Goal: Task Accomplishment & Management: Use online tool/utility

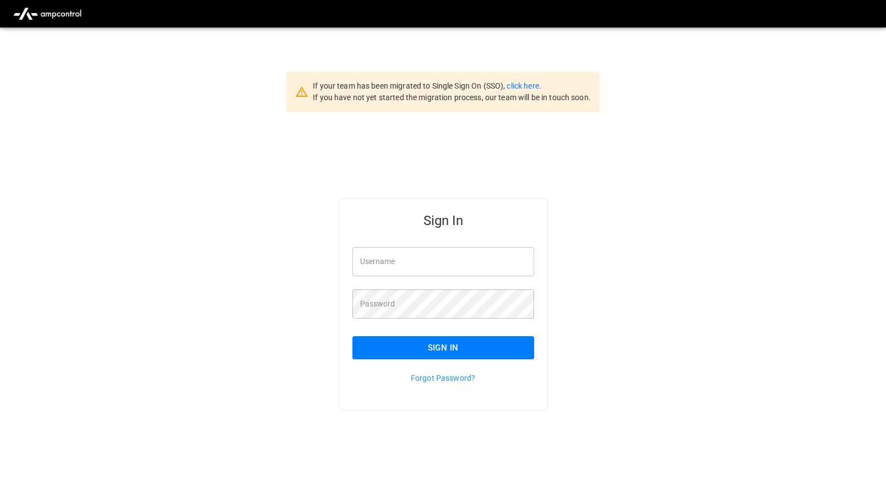
click at [447, 265] on input "Username" at bounding box center [443, 261] width 182 height 29
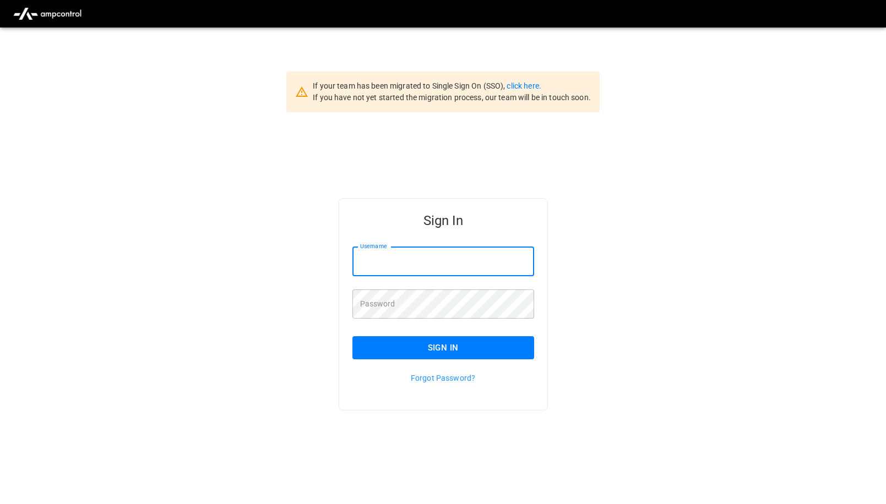
type input "**********"
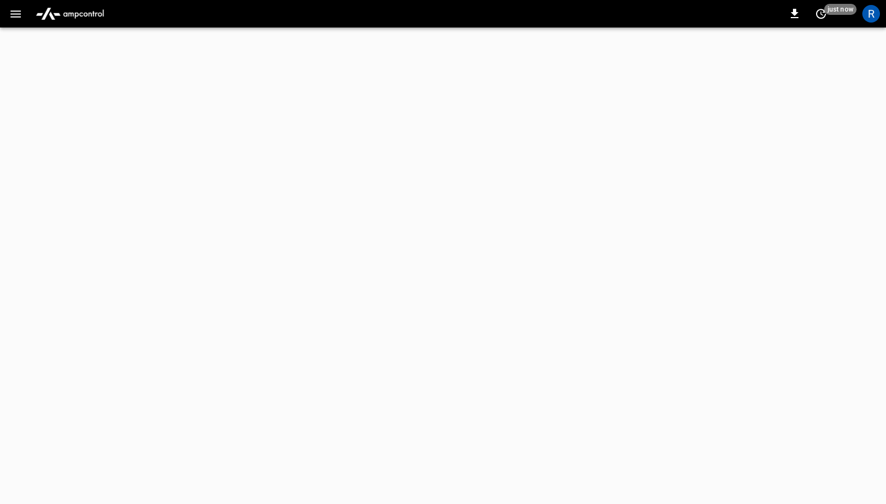
click at [167, 28] on html "0 just now R Refresh now Update every 5 sec Update every 30 sec Off Revel Revel…" at bounding box center [443, 14] width 886 height 28
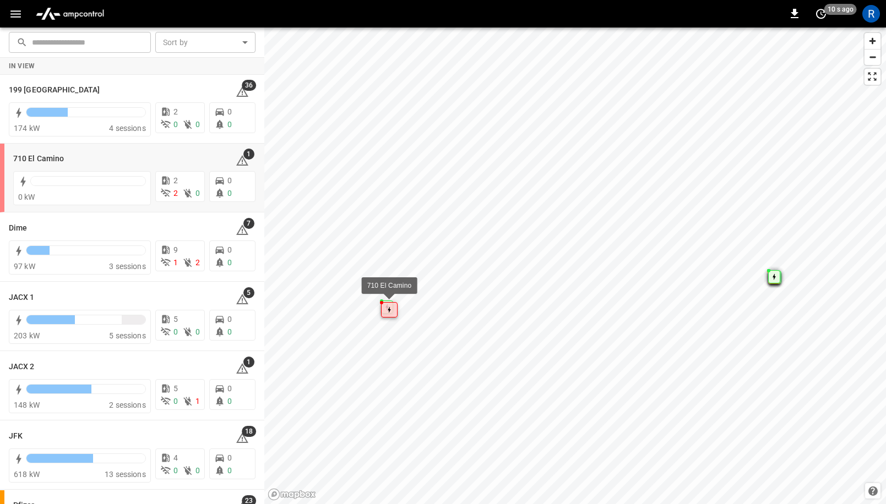
click at [388, 308] on icon "Map marker" at bounding box center [389, 310] width 3 height 7
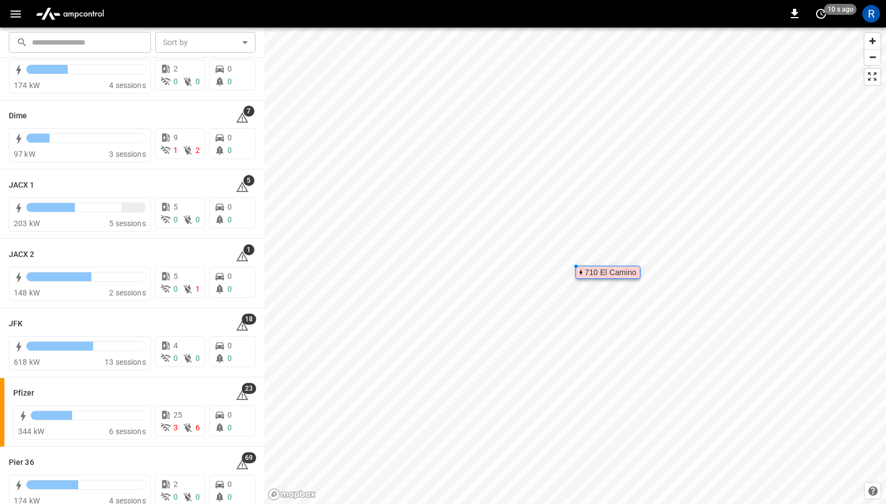
scroll to position [141, 0]
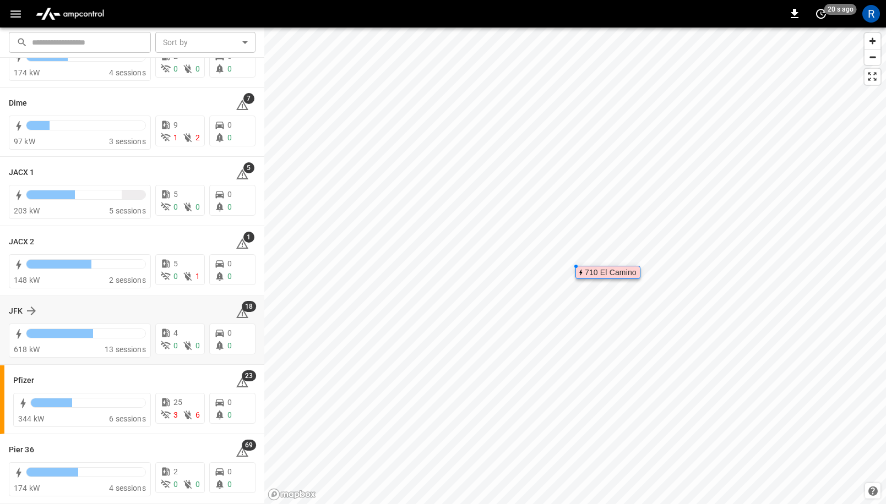
click at [37, 316] on div "JFK" at bounding box center [116, 310] width 214 height 13
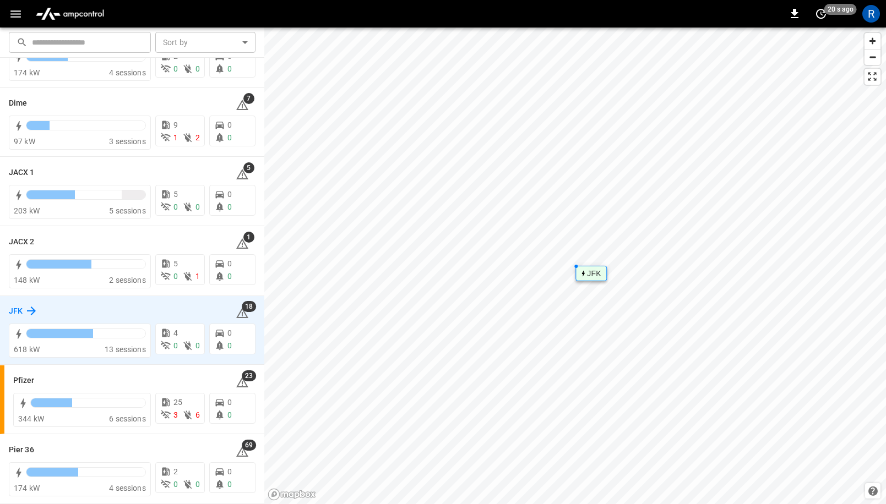
click at [31, 308] on icon at bounding box center [31, 311] width 9 height 9
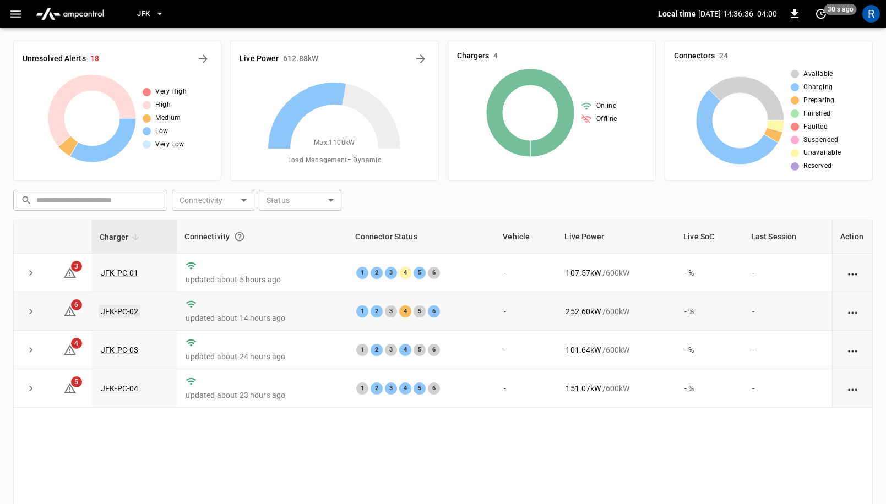
click at [111, 312] on link "JFK-PC-02" at bounding box center [120, 311] width 42 height 13
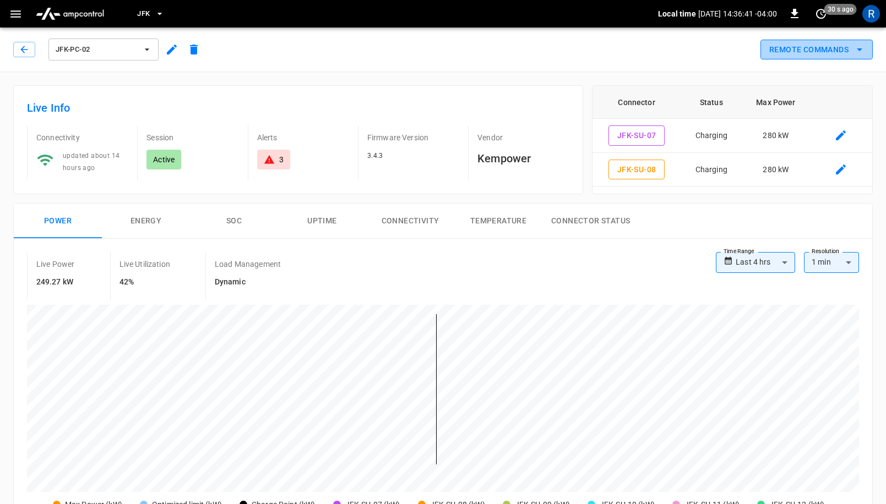
click at [849, 46] on button "Remote Commands" at bounding box center [816, 50] width 112 height 20
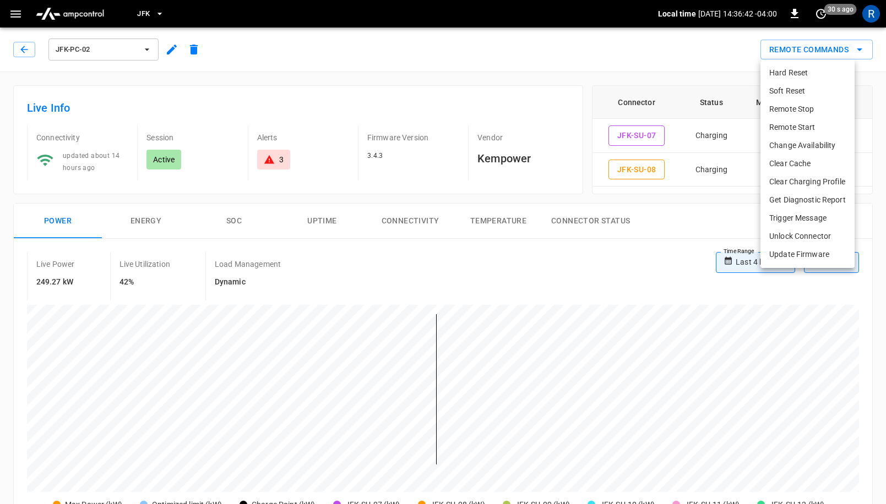
click at [805, 144] on li "Change Availability" at bounding box center [807, 146] width 94 height 18
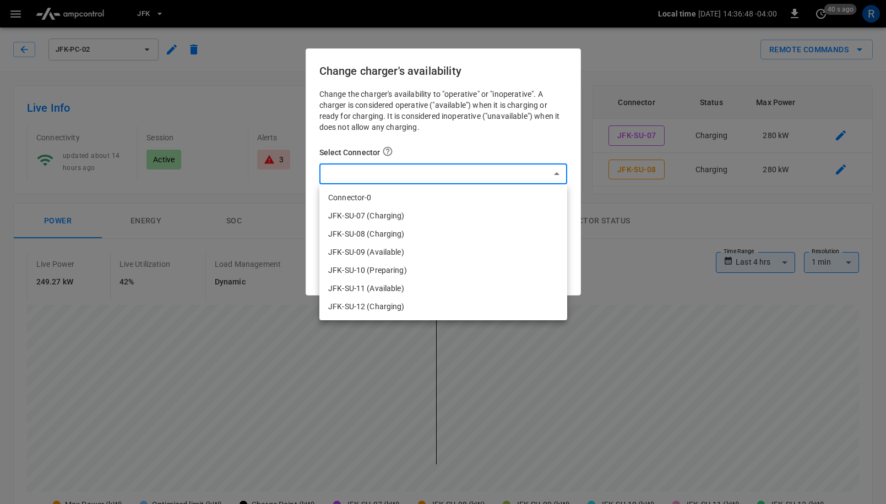
click at [499, 146] on div at bounding box center [443, 252] width 886 height 504
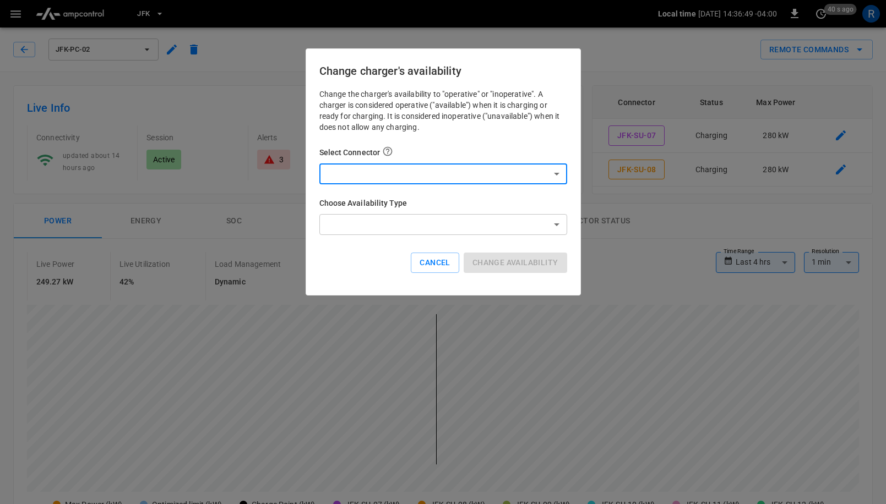
click at [644, 63] on div at bounding box center [443, 252] width 886 height 504
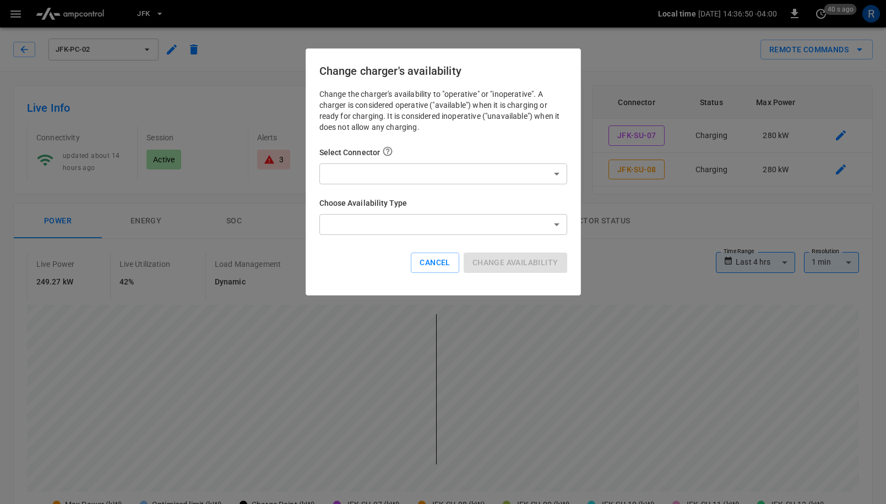
click at [634, 32] on div at bounding box center [443, 252] width 886 height 504
click at [432, 260] on button "Cancel" at bounding box center [435, 263] width 48 height 20
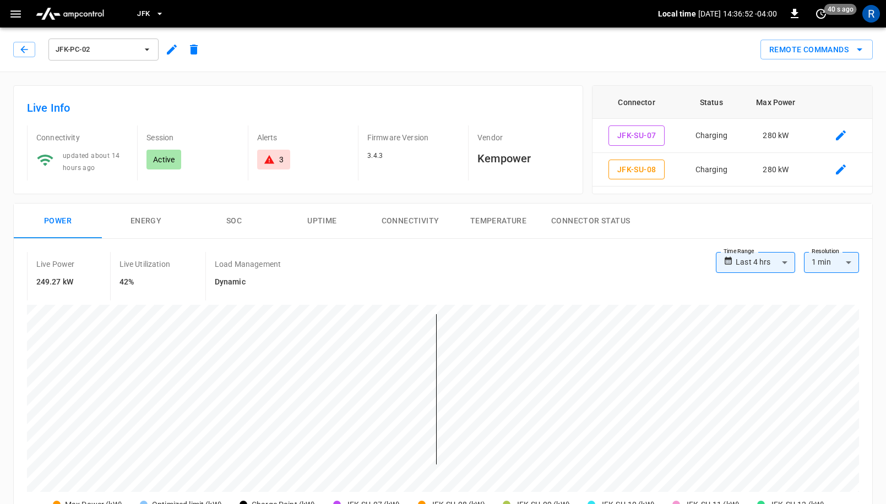
click at [133, 52] on span "JFK-PC-02" at bounding box center [96, 49] width 81 height 13
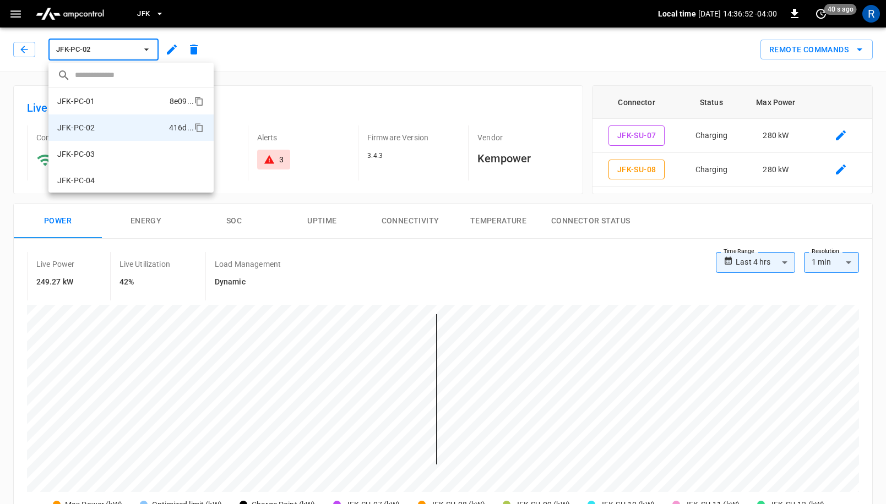
scroll to position [1, 0]
click at [119, 104] on li "JFK-PC-01 8e09 ..." at bounding box center [130, 100] width 165 height 26
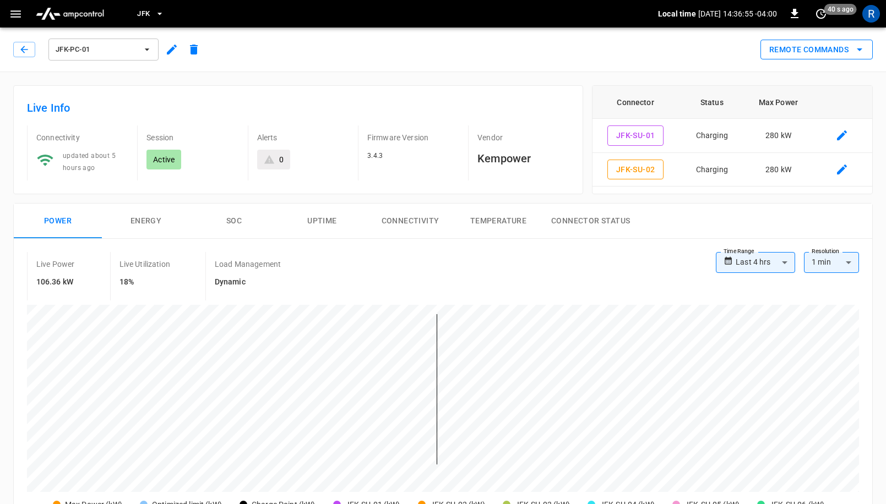
click at [827, 52] on button "Remote Commands" at bounding box center [816, 50] width 112 height 20
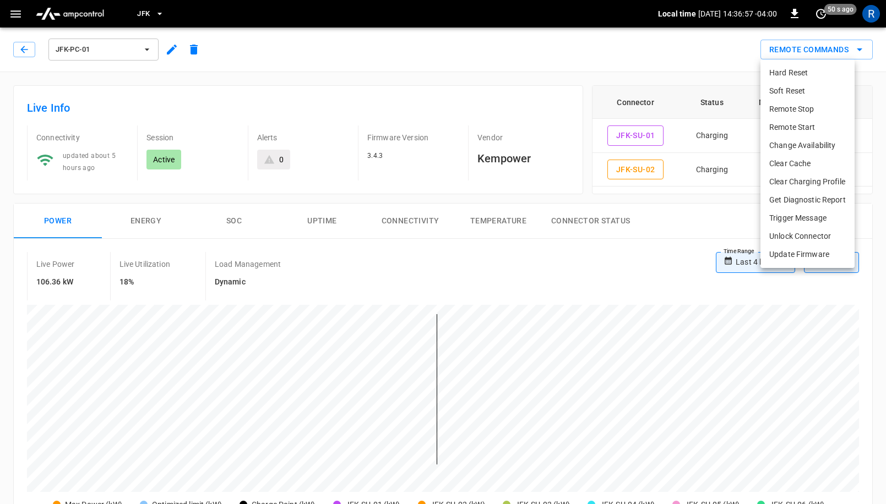
click at [798, 141] on li "Change Availability" at bounding box center [807, 146] width 94 height 18
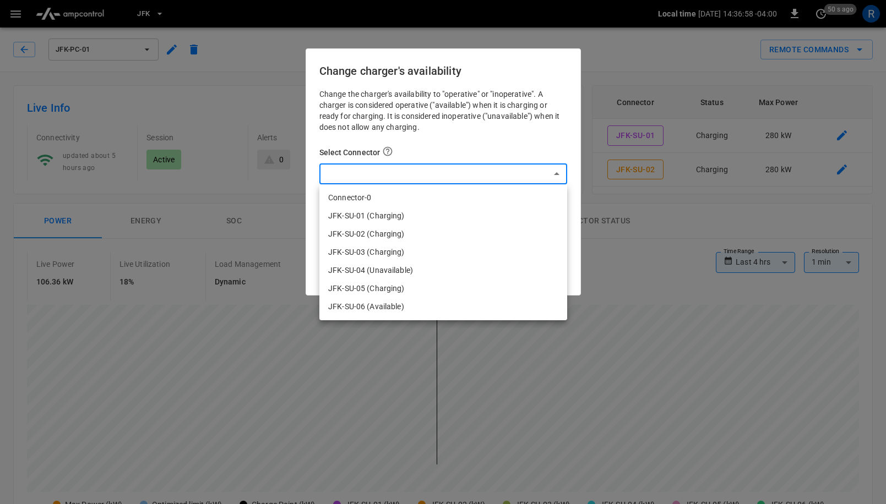
click at [376, 267] on li "JFK-SU-04 (Unavailable)" at bounding box center [443, 271] width 248 height 18
type input "**********"
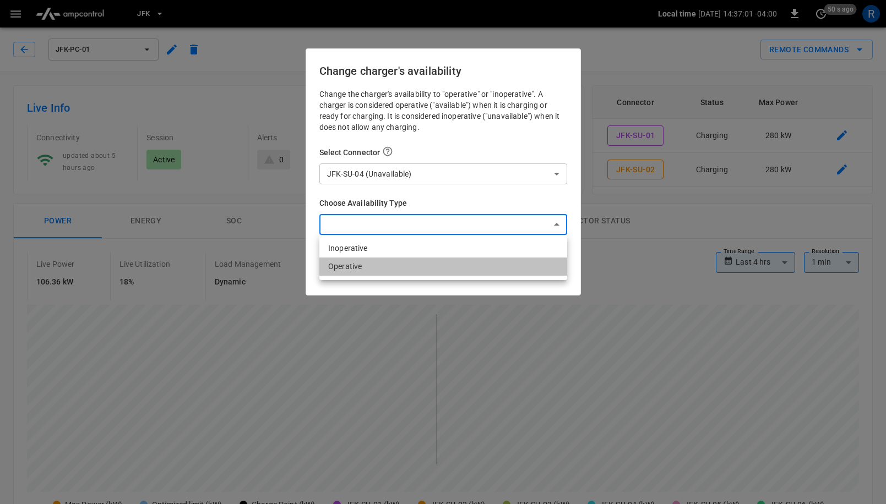
click at [372, 271] on li "Operative" at bounding box center [443, 267] width 248 height 18
type input "*********"
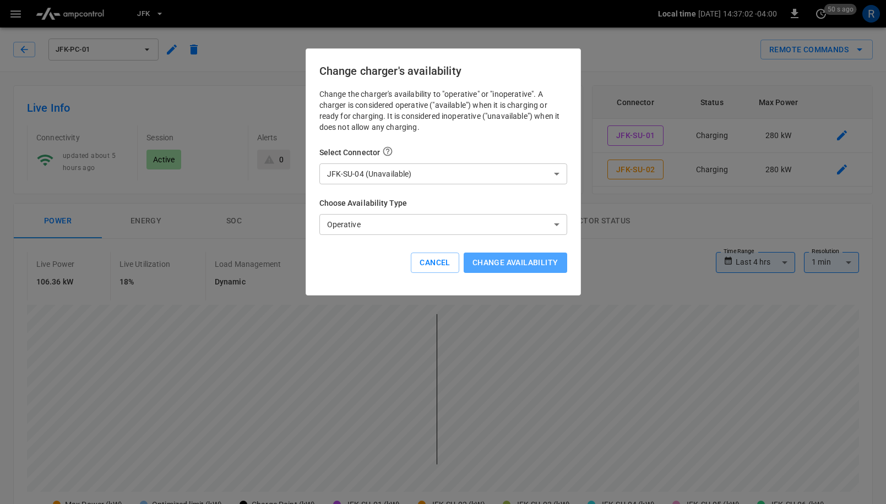
click at [522, 266] on button "Change availability" at bounding box center [516, 263] width 104 height 20
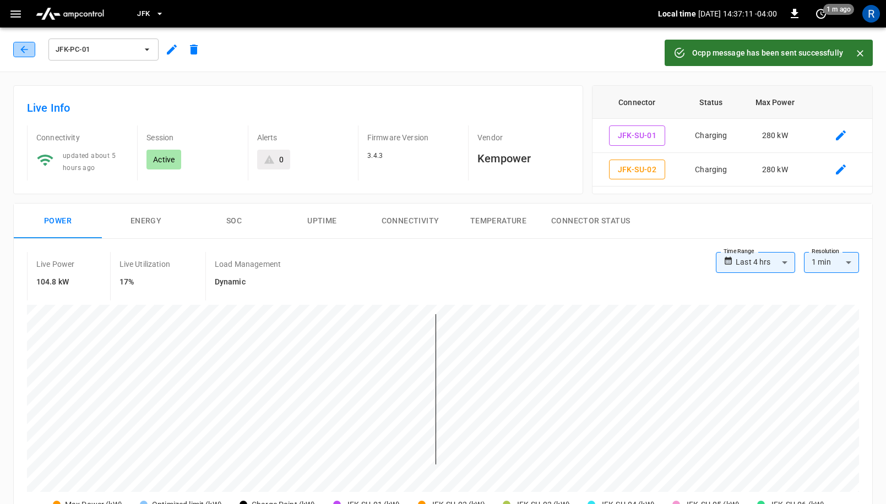
click at [24, 56] on button "button" at bounding box center [24, 49] width 22 height 15
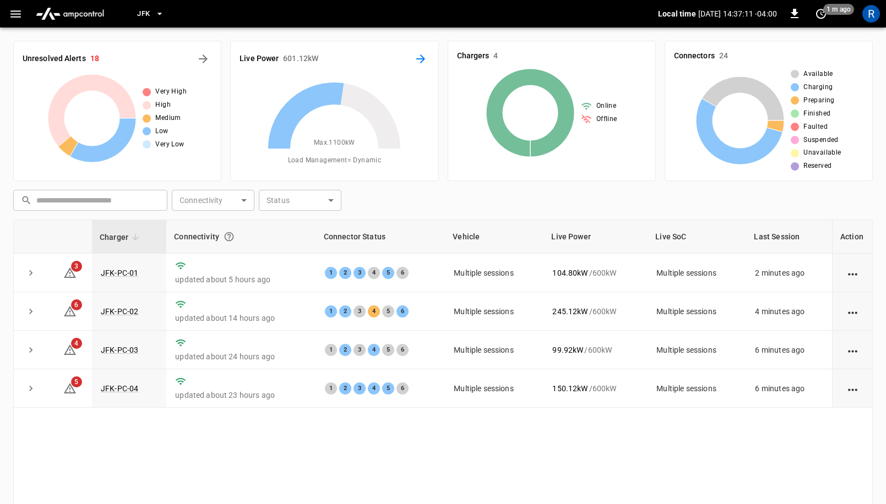
click at [421, 61] on icon "Energy Overview" at bounding box center [420, 58] width 13 height 13
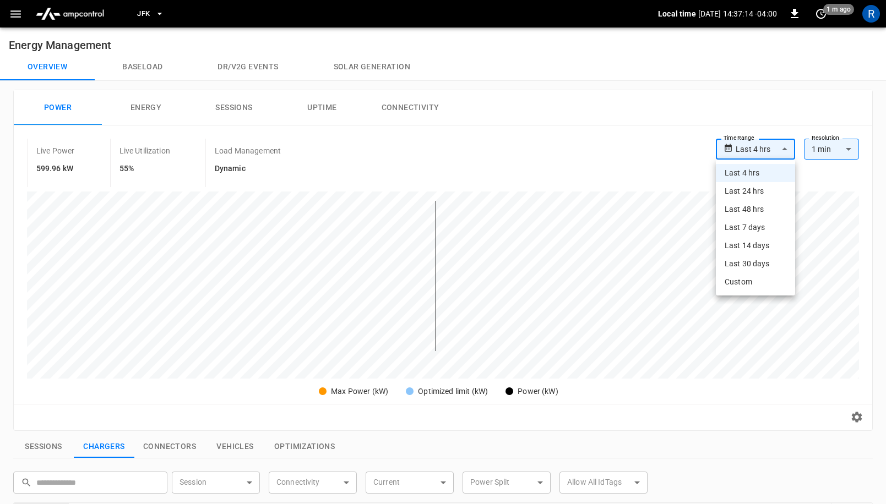
click at [760, 140] on body "**********" at bounding box center [443, 447] width 886 height 894
click at [756, 195] on li "Last 24 hrs" at bounding box center [755, 191] width 79 height 18
type input "**********"
click at [14, 6] on button "button" at bounding box center [15, 14] width 23 height 20
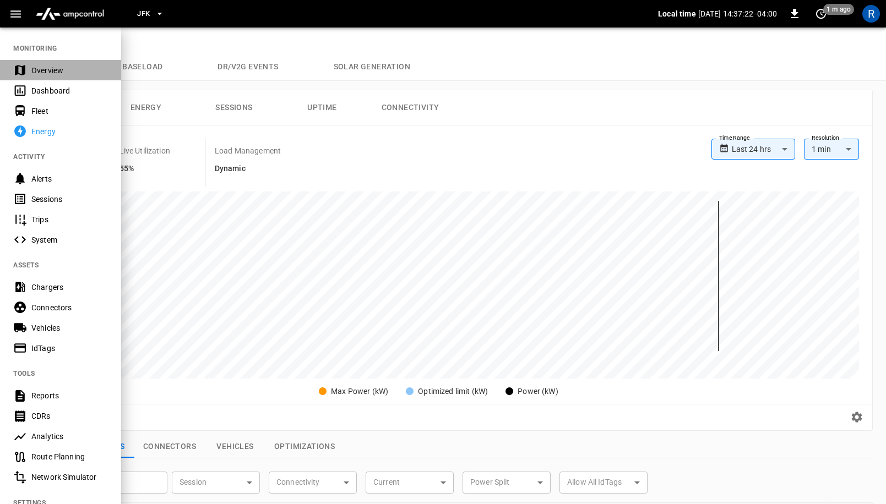
click at [53, 76] on div "Overview" at bounding box center [60, 70] width 121 height 20
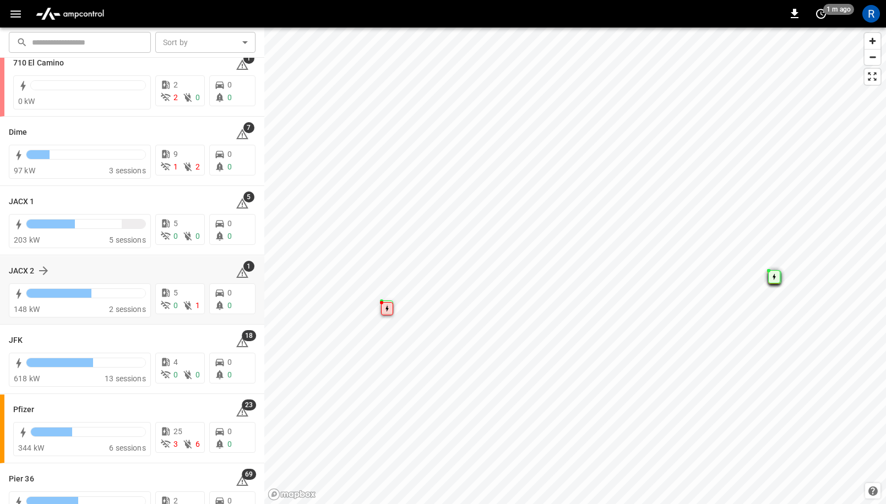
scroll to position [95, 0]
click at [31, 338] on icon at bounding box center [31, 341] width 9 height 9
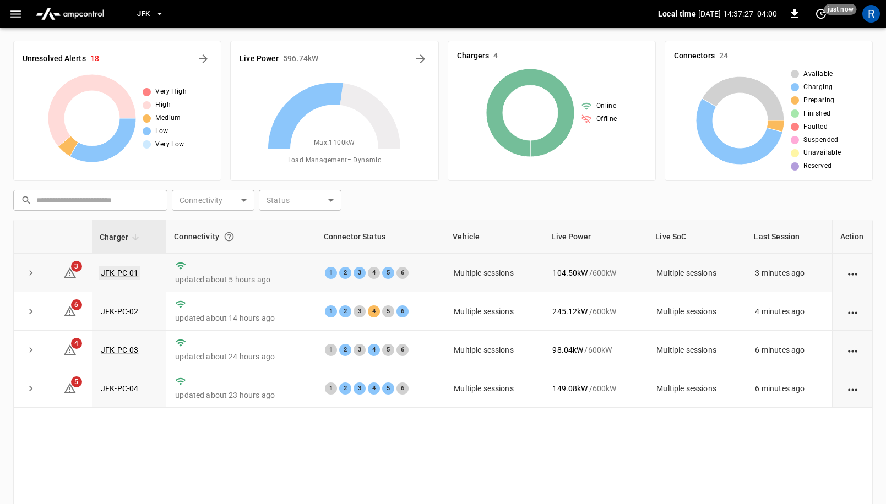
click at [119, 271] on link "JFK-PC-01" at bounding box center [120, 272] width 42 height 13
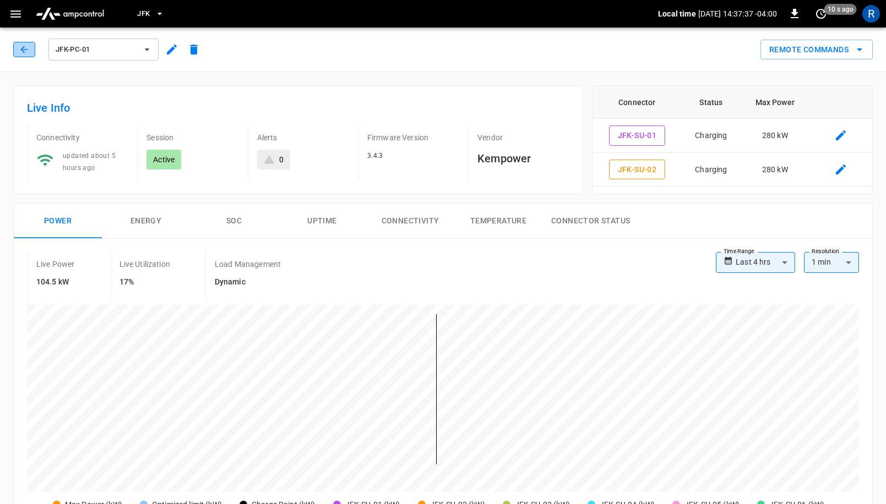
click at [24, 50] on icon "button" at bounding box center [23, 49] width 7 height 7
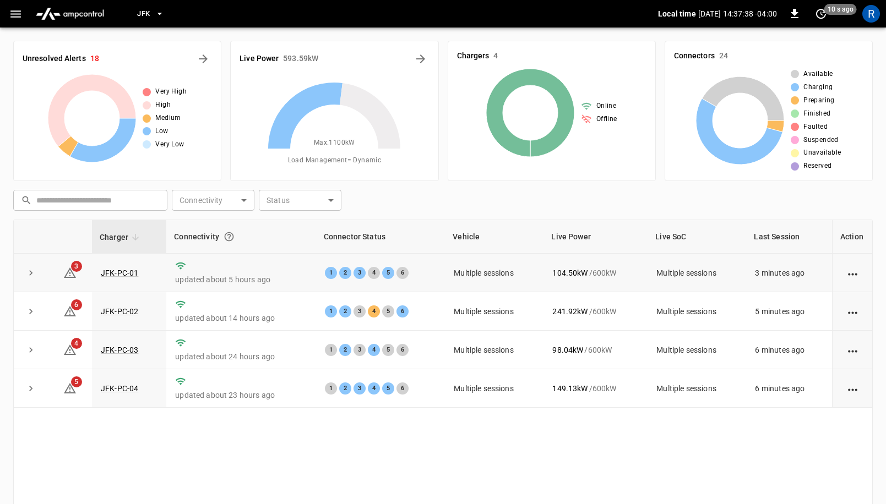
click at [29, 275] on icon "expand row" at bounding box center [30, 273] width 11 height 11
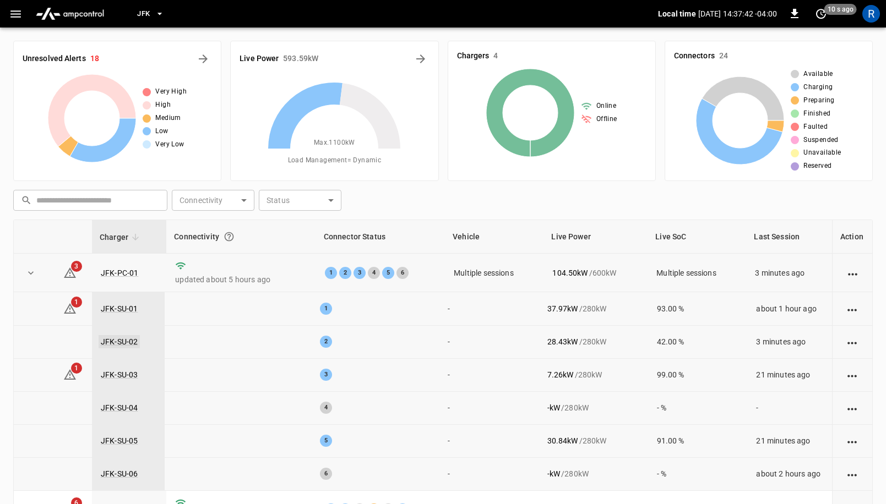
click at [103, 340] on link "JFK-SU-02" at bounding box center [119, 341] width 41 height 13
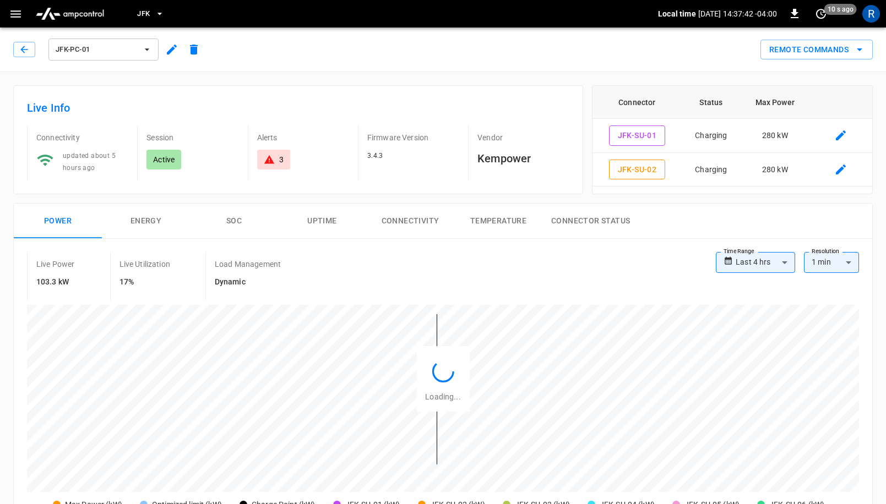
type input "**********"
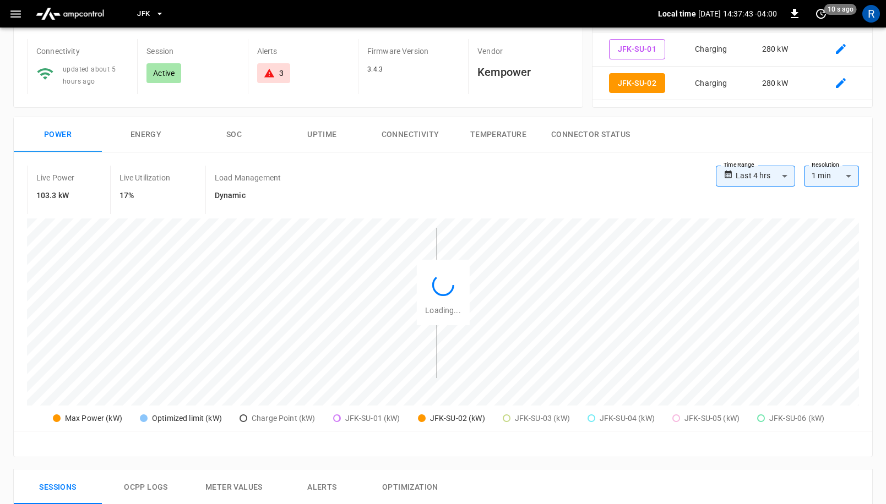
scroll to position [89, 0]
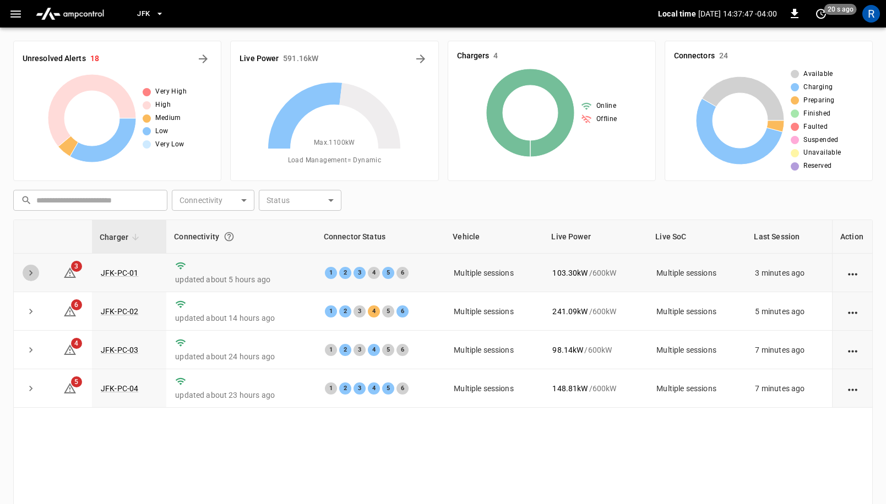
click at [32, 275] on icon "expand row" at bounding box center [30, 273] width 11 height 11
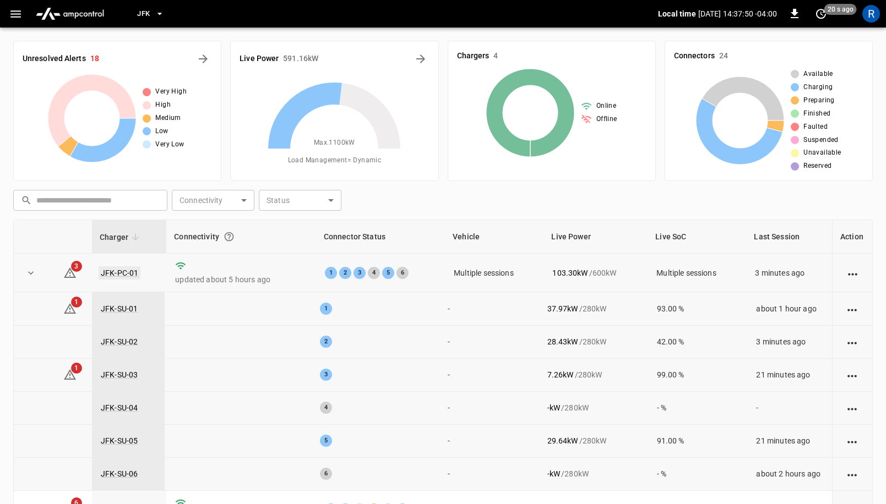
click at [119, 272] on link "JFK-PC-01" at bounding box center [120, 272] width 42 height 13
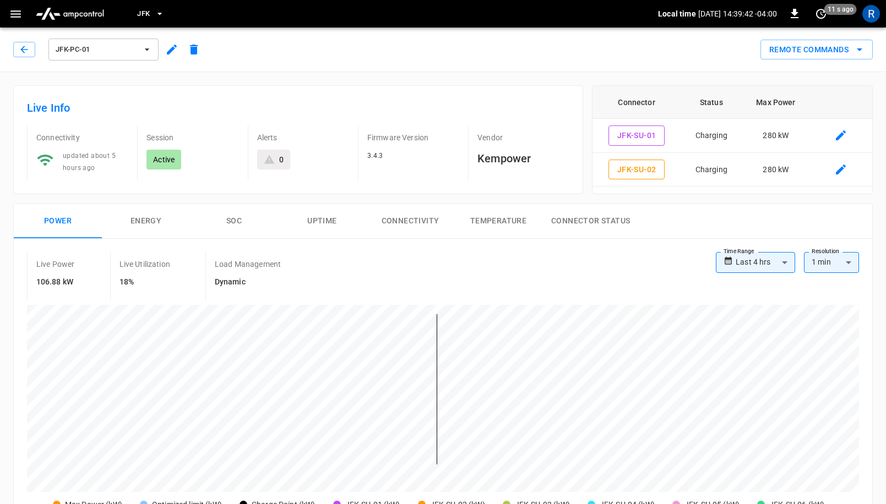
click at [158, 12] on icon "button" at bounding box center [159, 13] width 11 height 11
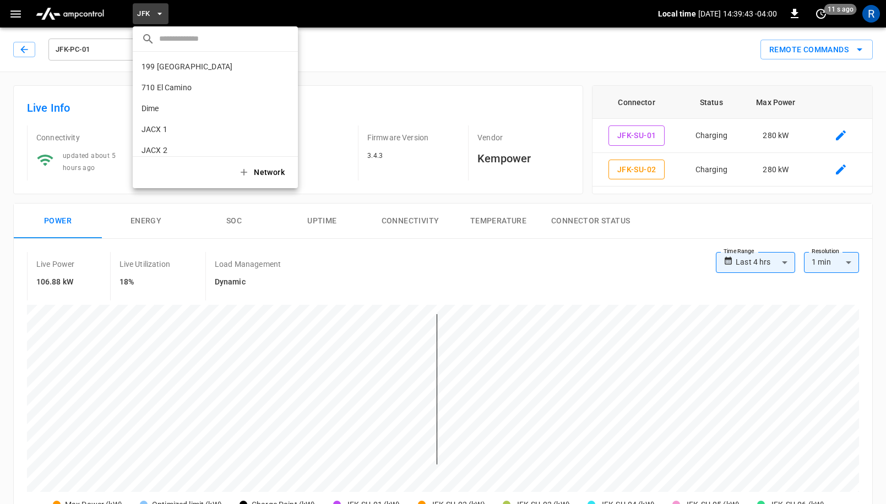
scroll to position [72, 0]
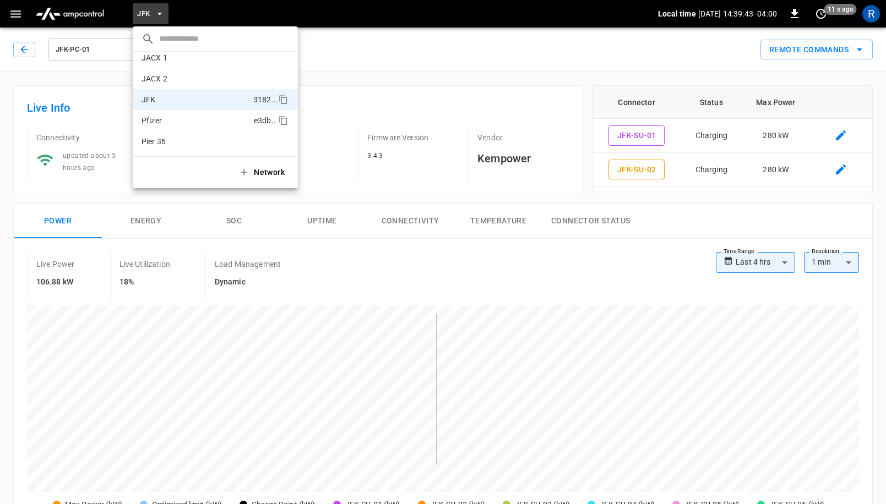
click at [182, 119] on p "Pfizer" at bounding box center [195, 120] width 108 height 11
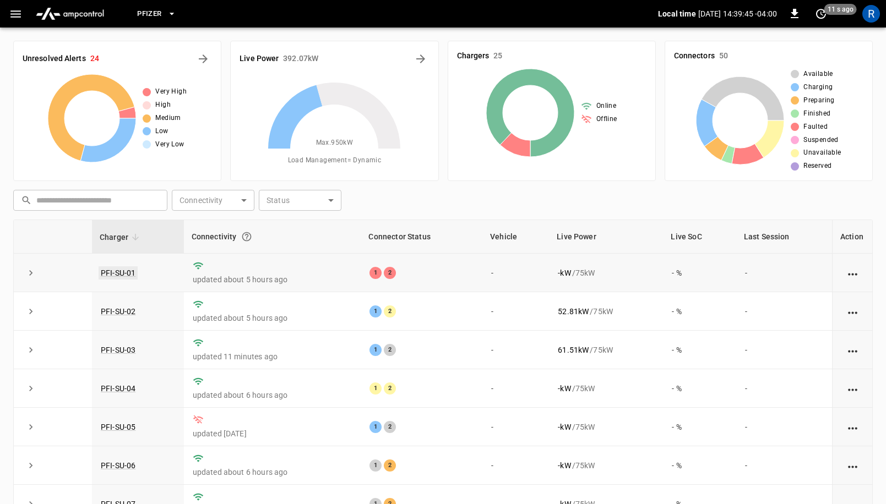
click at [121, 272] on link "PFI-SU-01" at bounding box center [118, 272] width 39 height 13
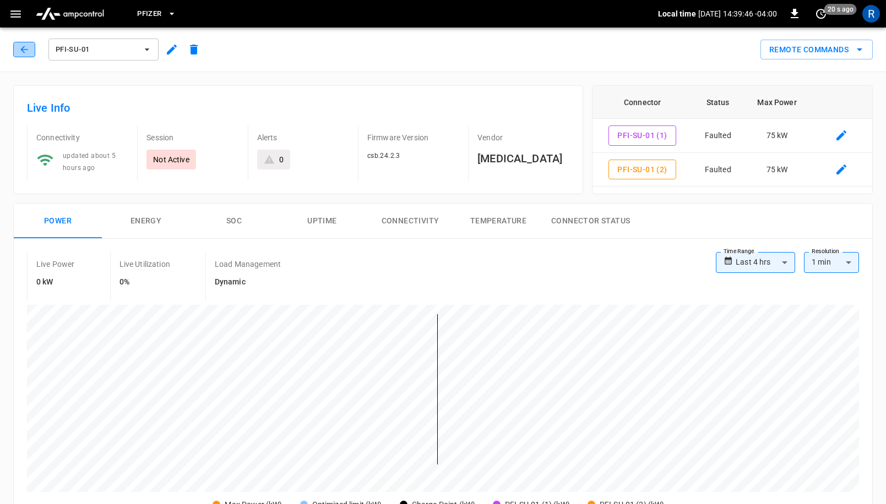
click at [24, 48] on icon "button" at bounding box center [24, 49] width 11 height 11
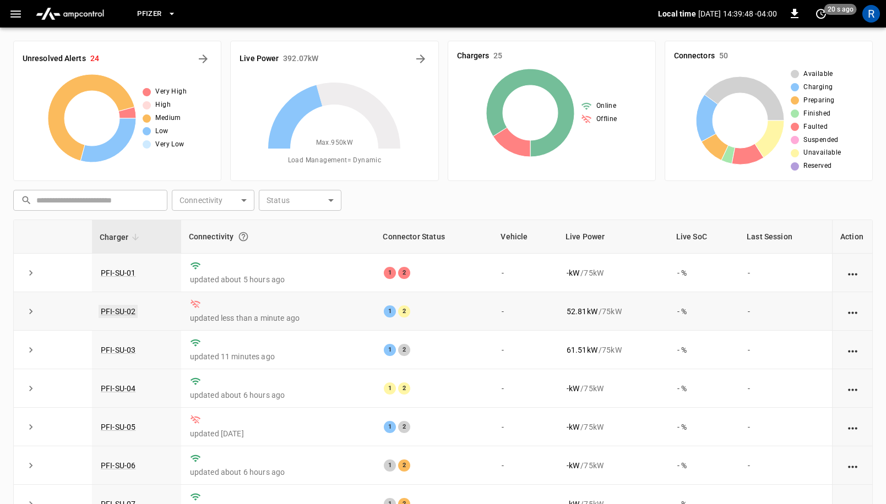
click at [118, 309] on link "PFI-SU-02" at bounding box center [118, 311] width 39 height 13
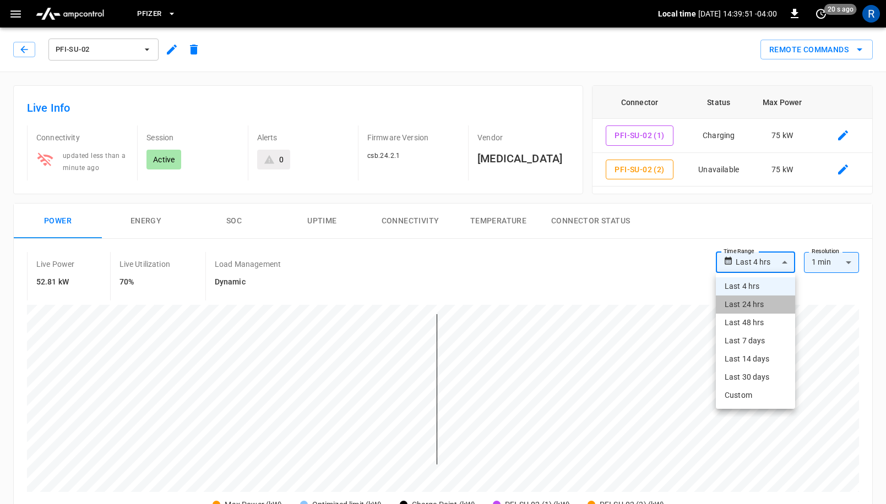
click at [770, 306] on li "Last 24 hrs" at bounding box center [755, 305] width 79 height 18
type input "**********"
click at [762, 329] on li "Last 48 hrs" at bounding box center [753, 323] width 84 height 18
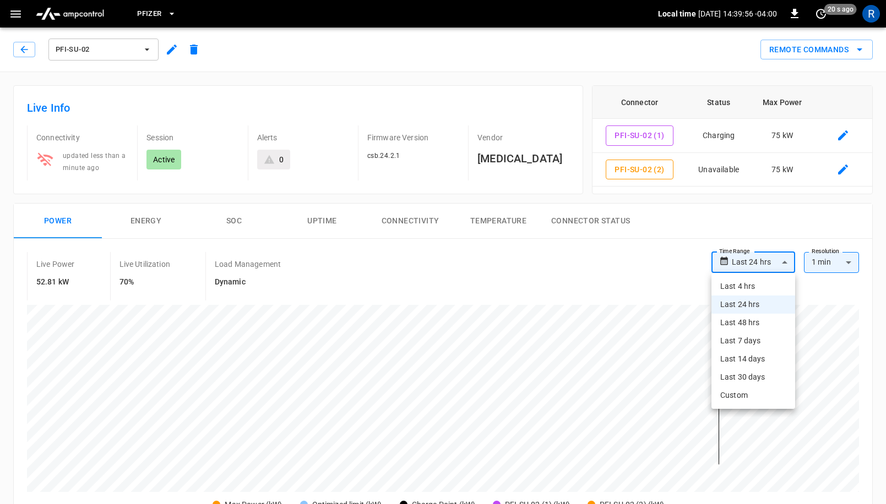
type input "**********"
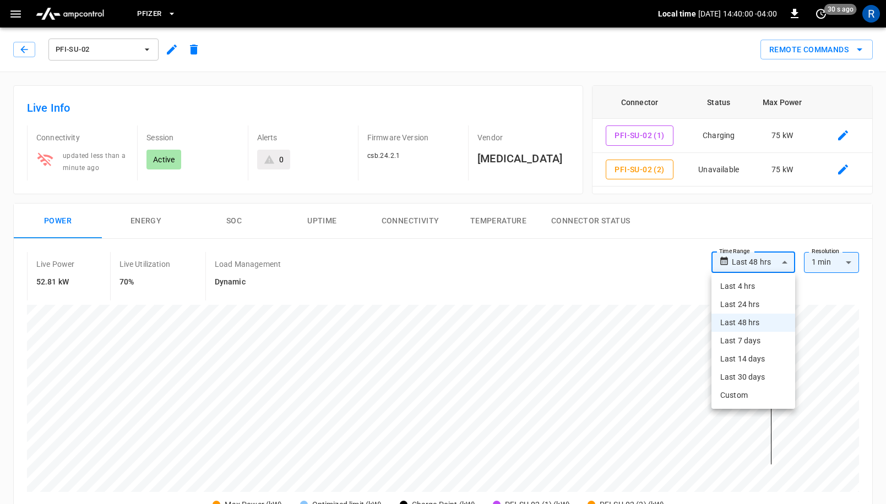
click at [749, 293] on li "Last 4 hrs" at bounding box center [753, 286] width 84 height 18
type input "**********"
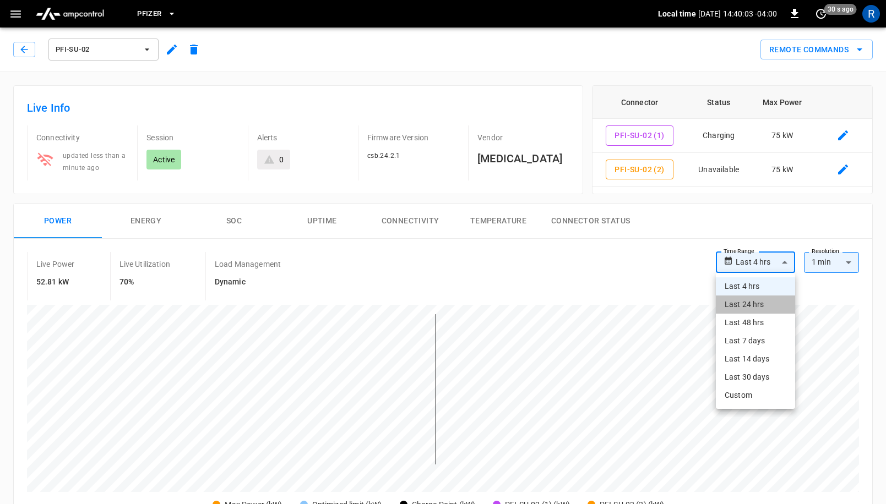
click at [753, 311] on li "Last 24 hrs" at bounding box center [755, 305] width 79 height 18
type input "**********"
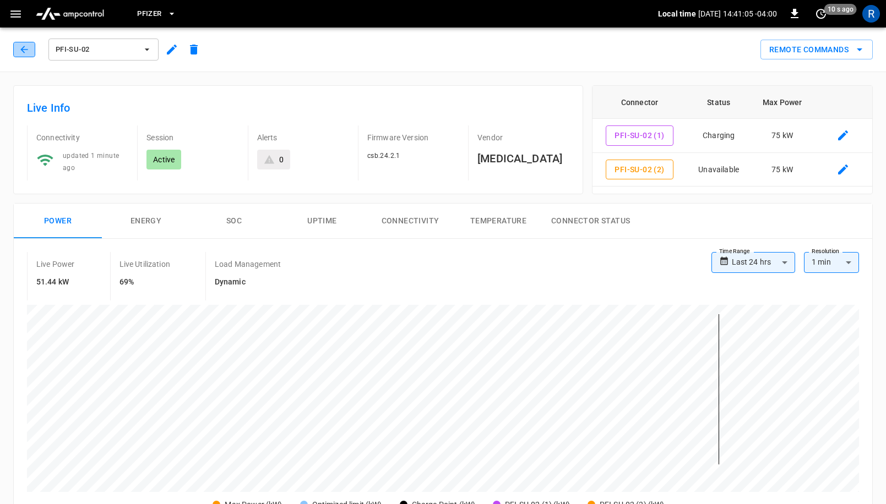
click at [32, 45] on button "button" at bounding box center [24, 49] width 22 height 15
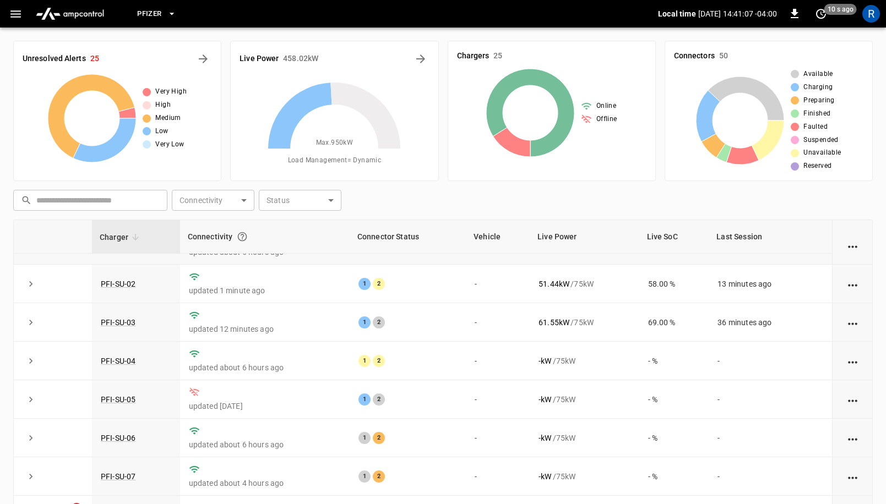
scroll to position [28, 0]
click at [121, 396] on link "PFI-SU-05" at bounding box center [118, 399] width 39 height 13
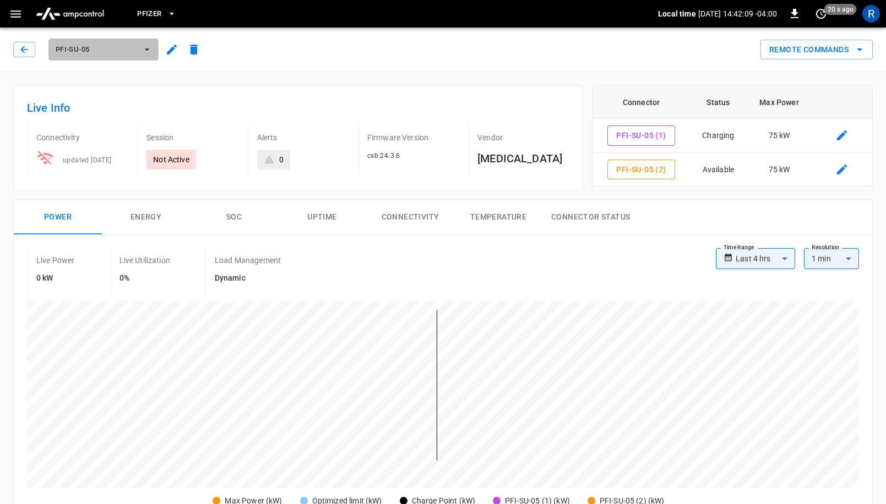
click at [87, 47] on span "PFI-SU-05" at bounding box center [96, 49] width 81 height 13
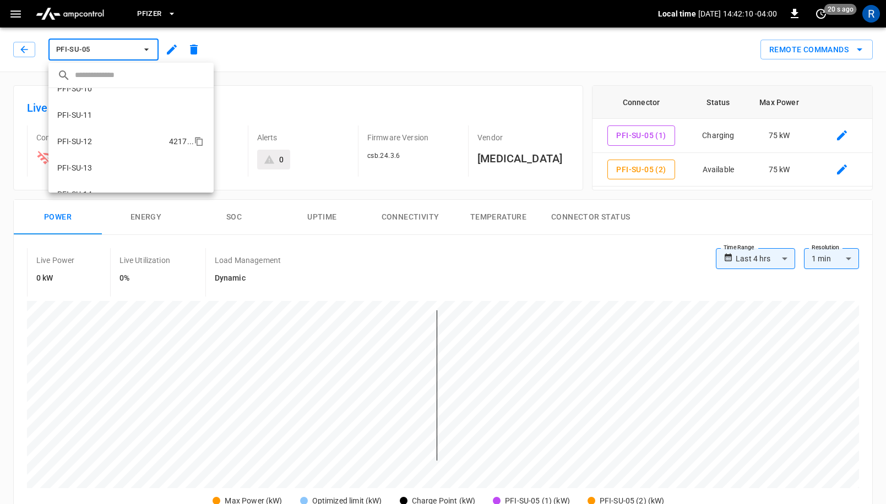
scroll to position [251, 0]
click at [97, 116] on li "PFI-SU-11 2c32 ..." at bounding box center [130, 114] width 165 height 26
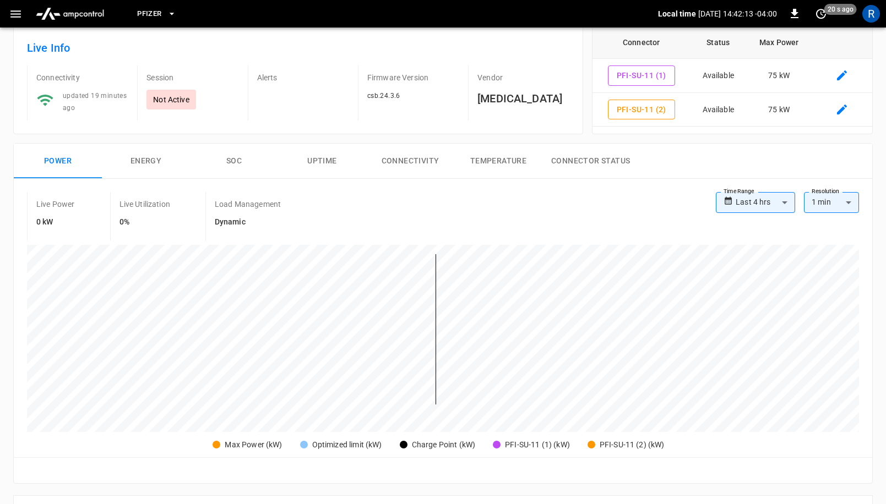
scroll to position [63, 0]
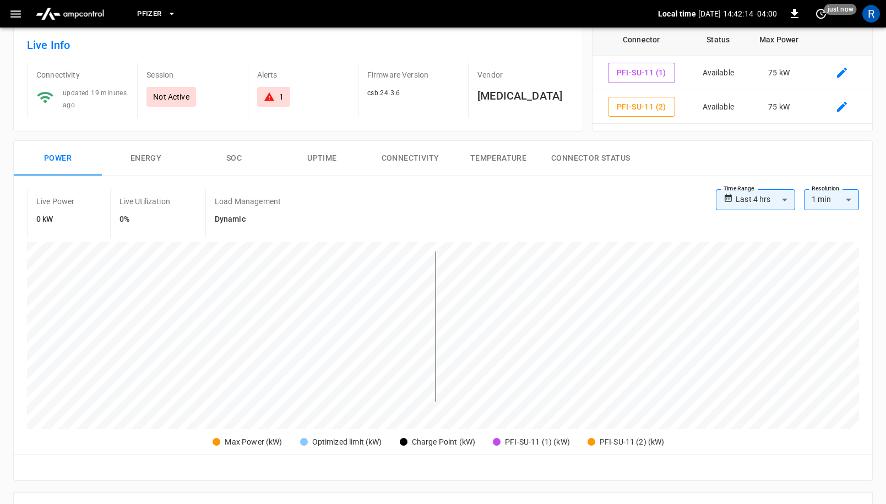
click at [771, 194] on body "**********" at bounding box center [443, 454] width 886 height 1035
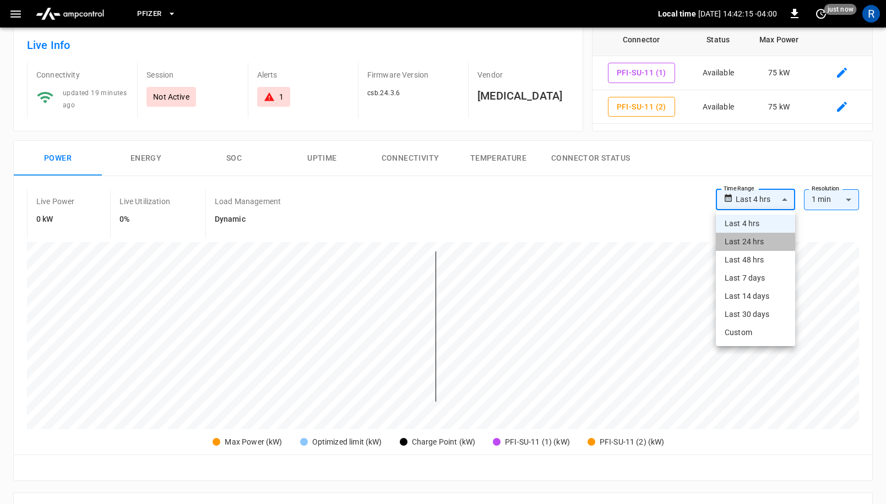
click at [772, 243] on li "Last 24 hrs" at bounding box center [755, 242] width 79 height 18
type input "**********"
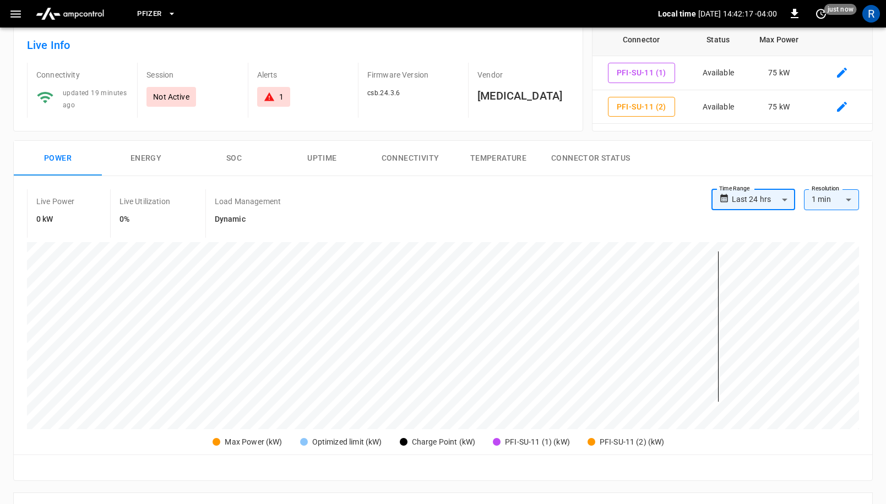
click at [758, 198] on body "**********" at bounding box center [443, 454] width 886 height 1035
click at [752, 257] on li "Last 48 hrs" at bounding box center [753, 260] width 84 height 18
type input "**********"
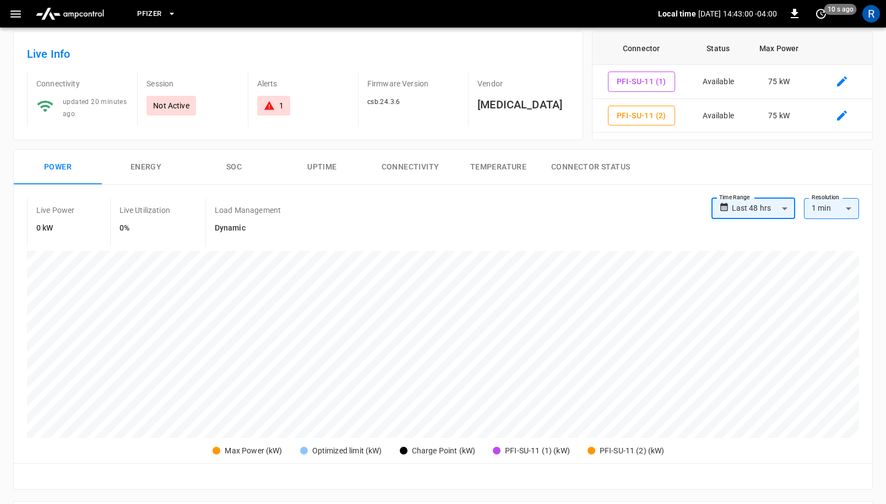
scroll to position [0, 0]
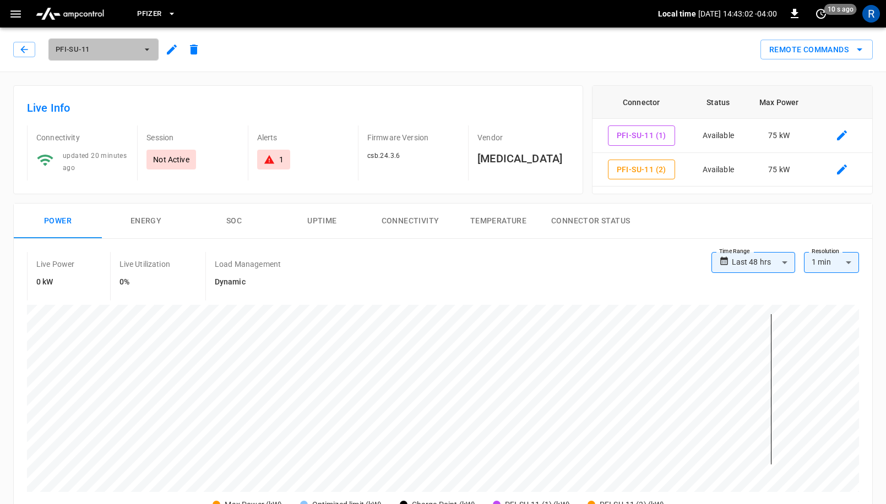
click at [76, 55] on span "PFI-SU-11" at bounding box center [96, 49] width 81 height 13
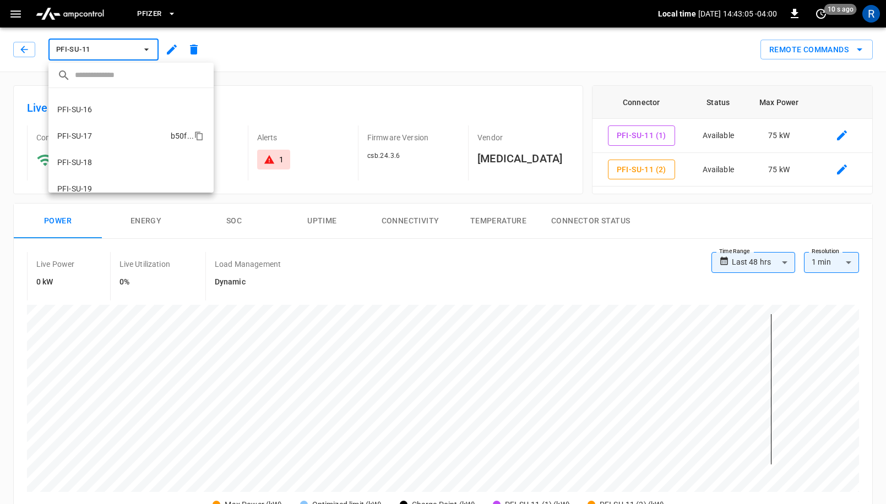
scroll to position [368, 0]
click at [94, 90] on li "PFI-SU-15 0f0b ..." at bounding box center [130, 103] width 165 height 26
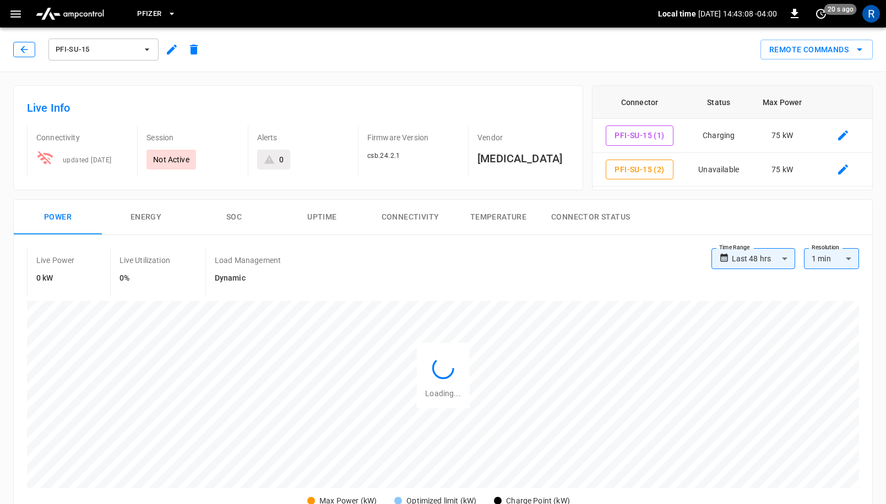
click at [32, 51] on button "button" at bounding box center [24, 49] width 22 height 15
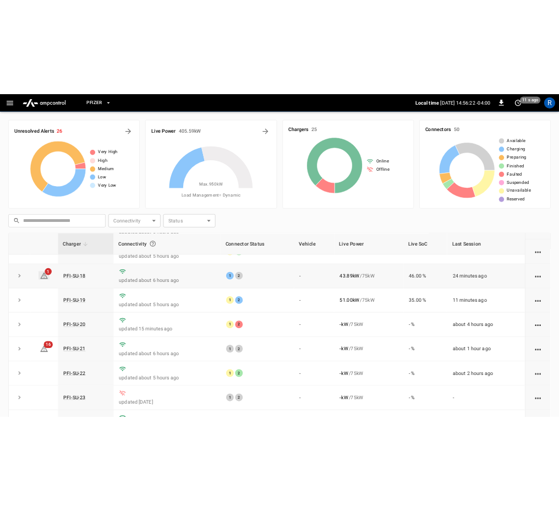
scroll to position [641, 0]
